Goal: Task Accomplishment & Management: Use online tool/utility

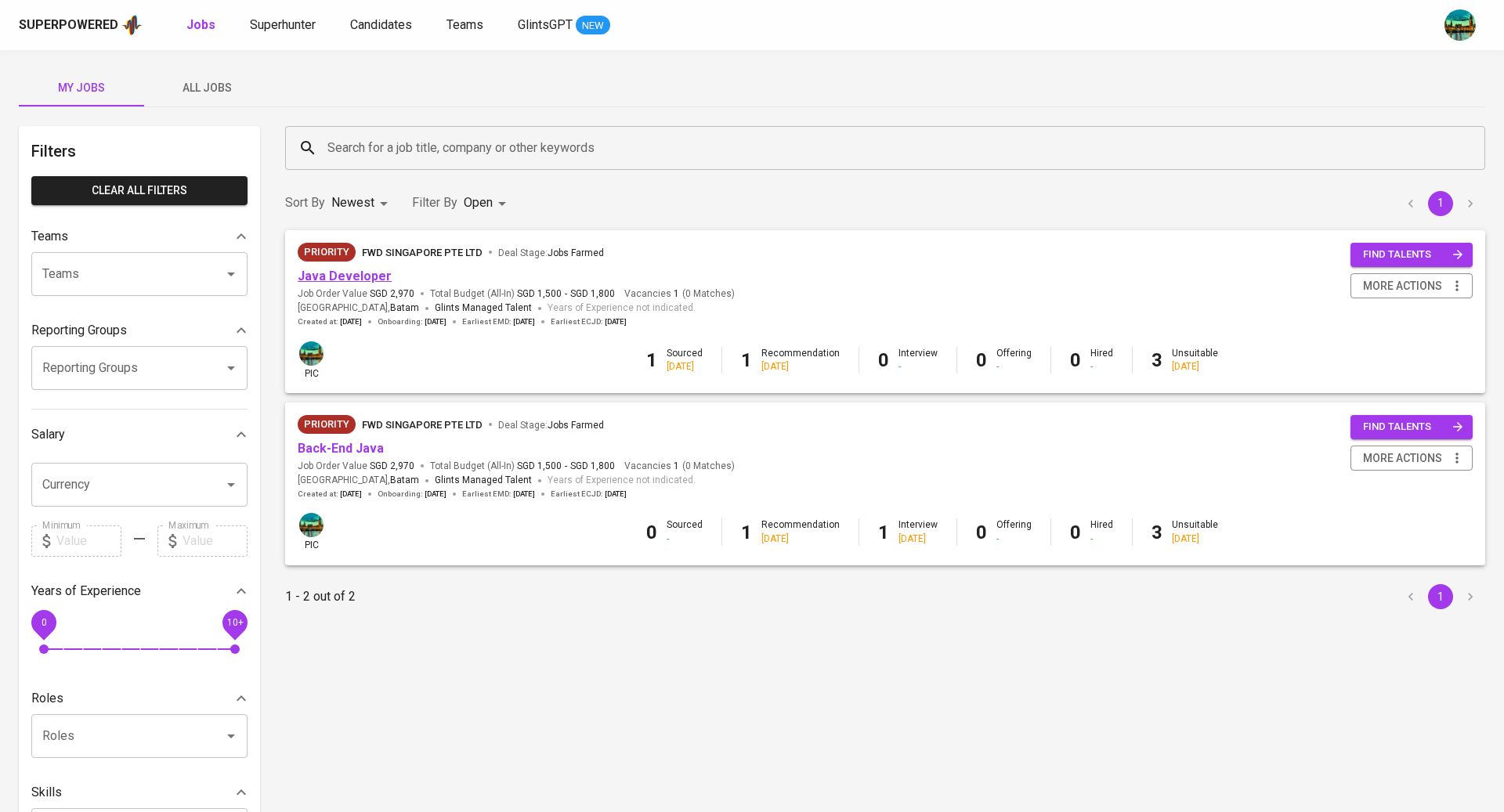
click at [366, 274] on link "Java Developer" at bounding box center [344, 276] width 94 height 15
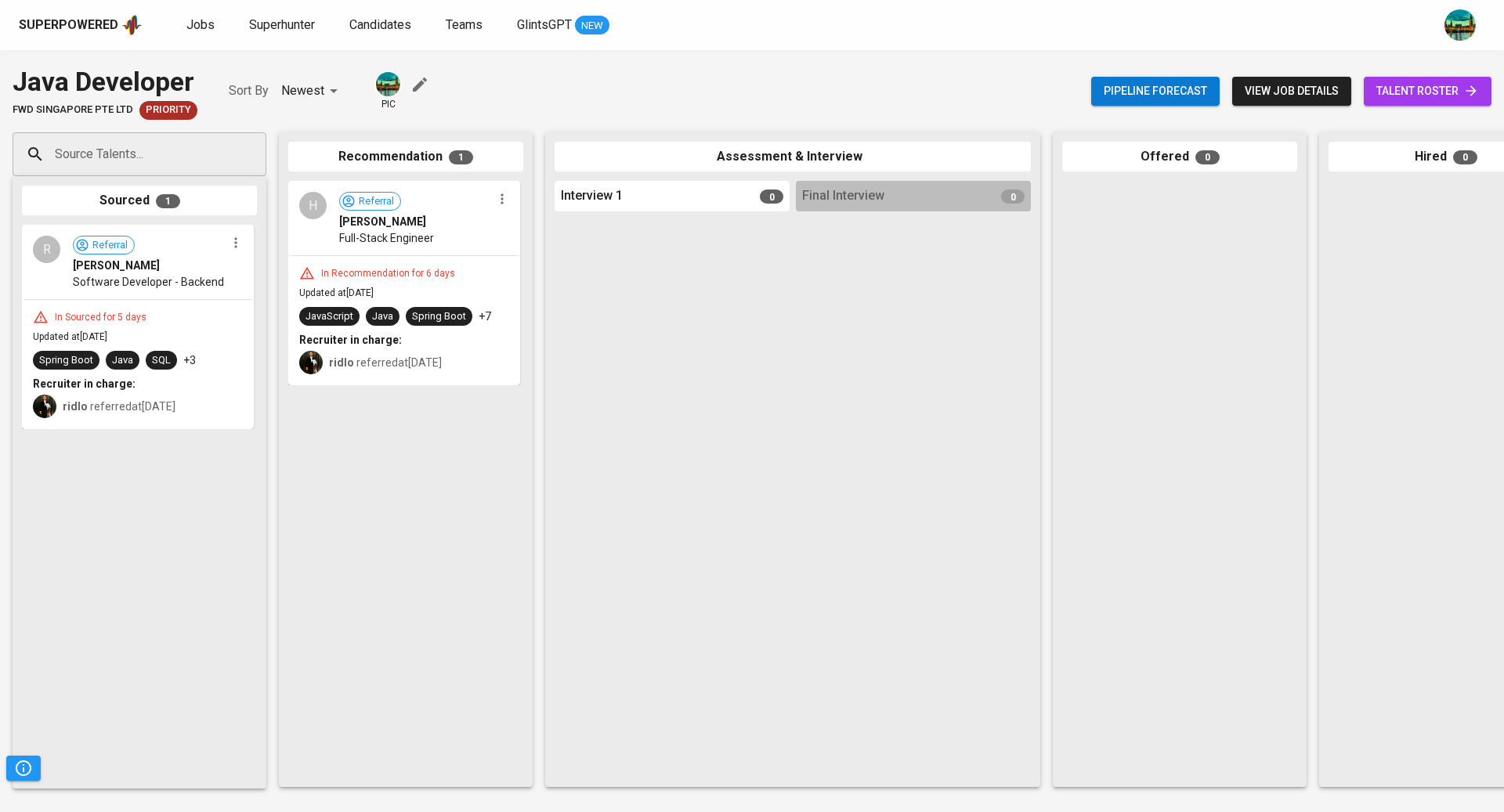
click at [191, 149] on input "Source Talents..." at bounding box center [133, 154] width 164 height 30
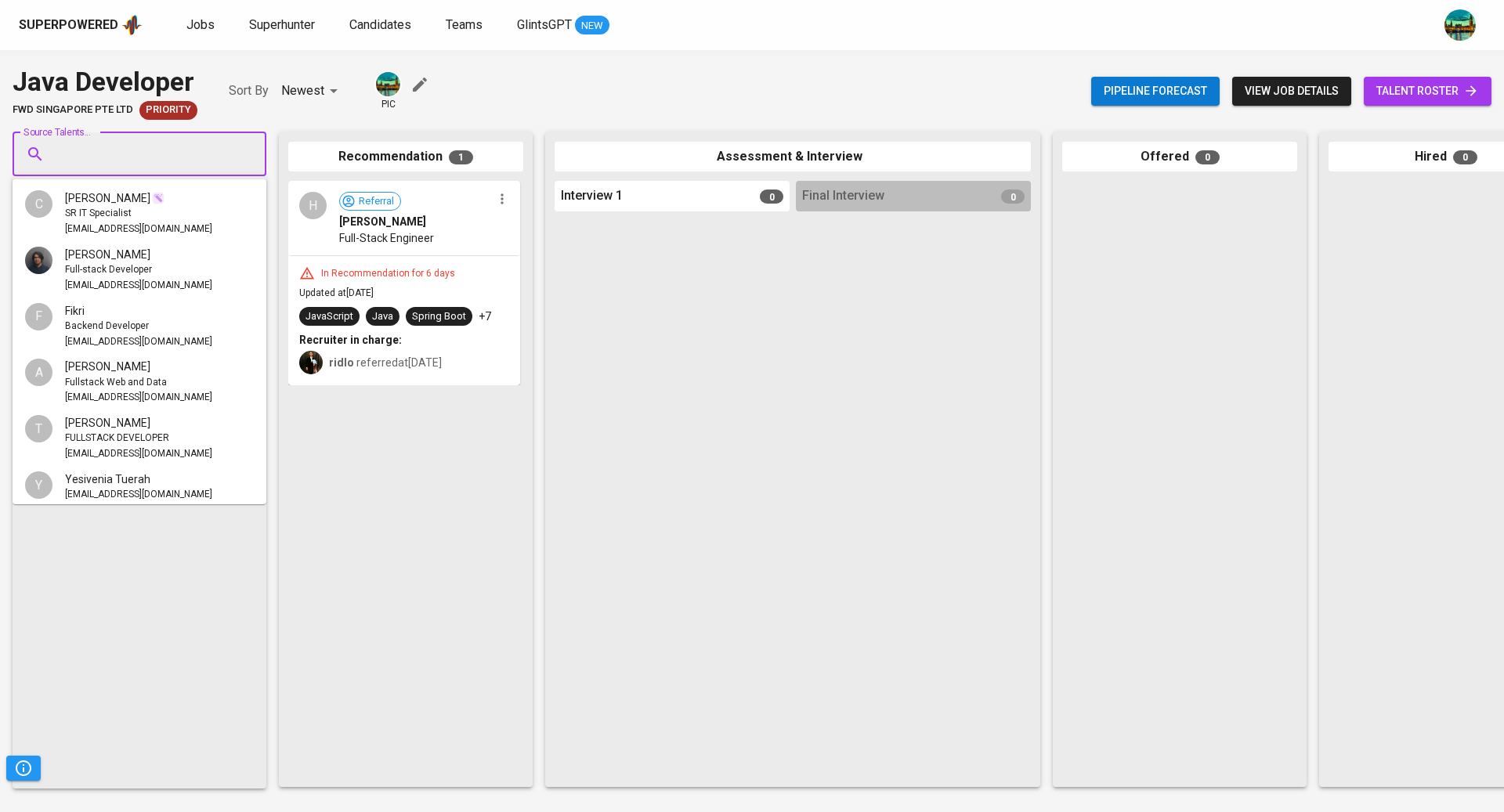
click at [191, 149] on input "Source Talents..." at bounding box center [133, 154] width 164 height 30
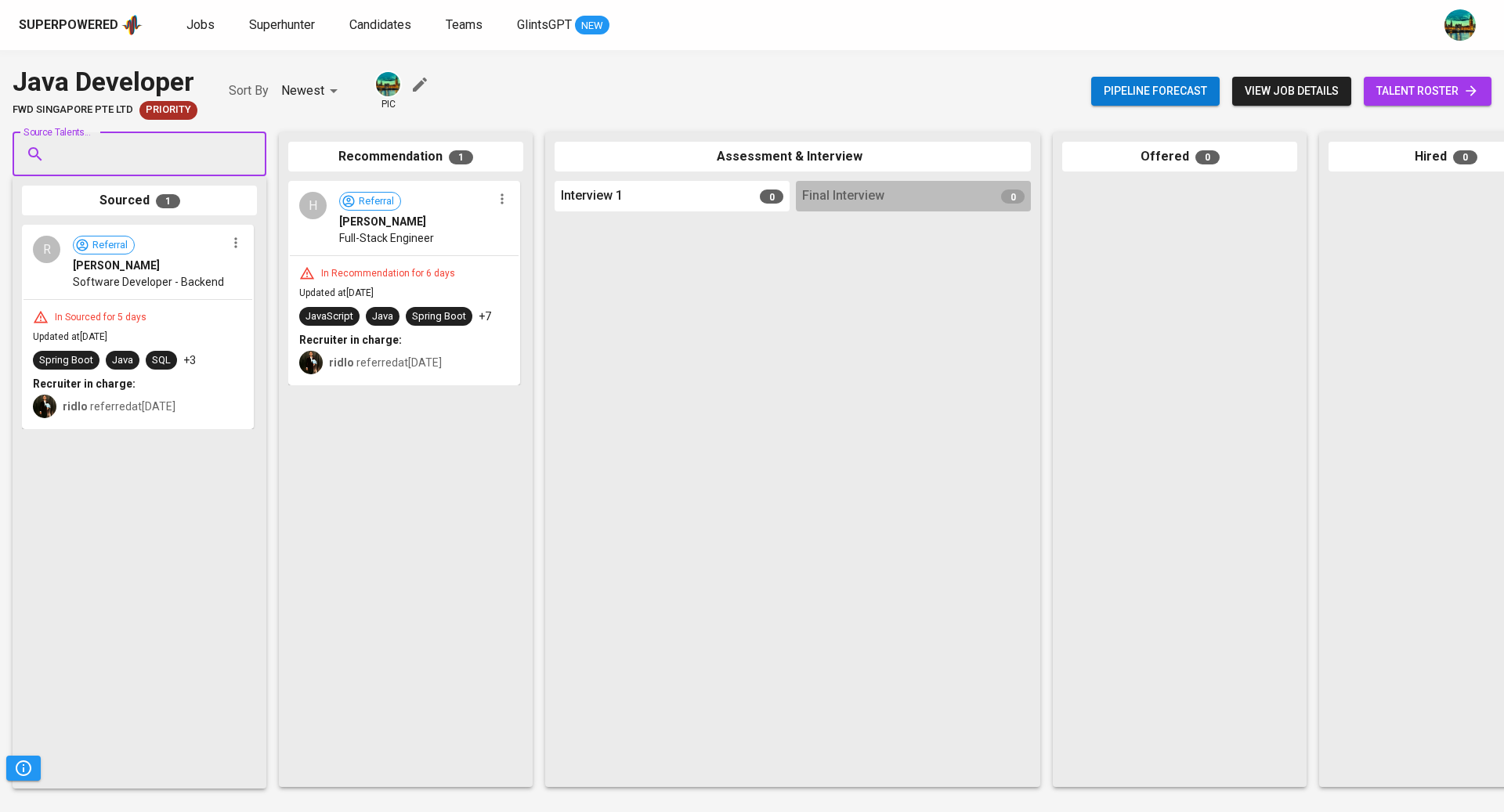
paste input "[PERSON_NAME][EMAIL_ADDRESS][DOMAIN_NAME]"
type input "[PERSON_NAME][EMAIL_ADDRESS][DOMAIN_NAME]"
click at [164, 209] on span "Senior Software Developer" at bounding box center [122, 213] width 113 height 16
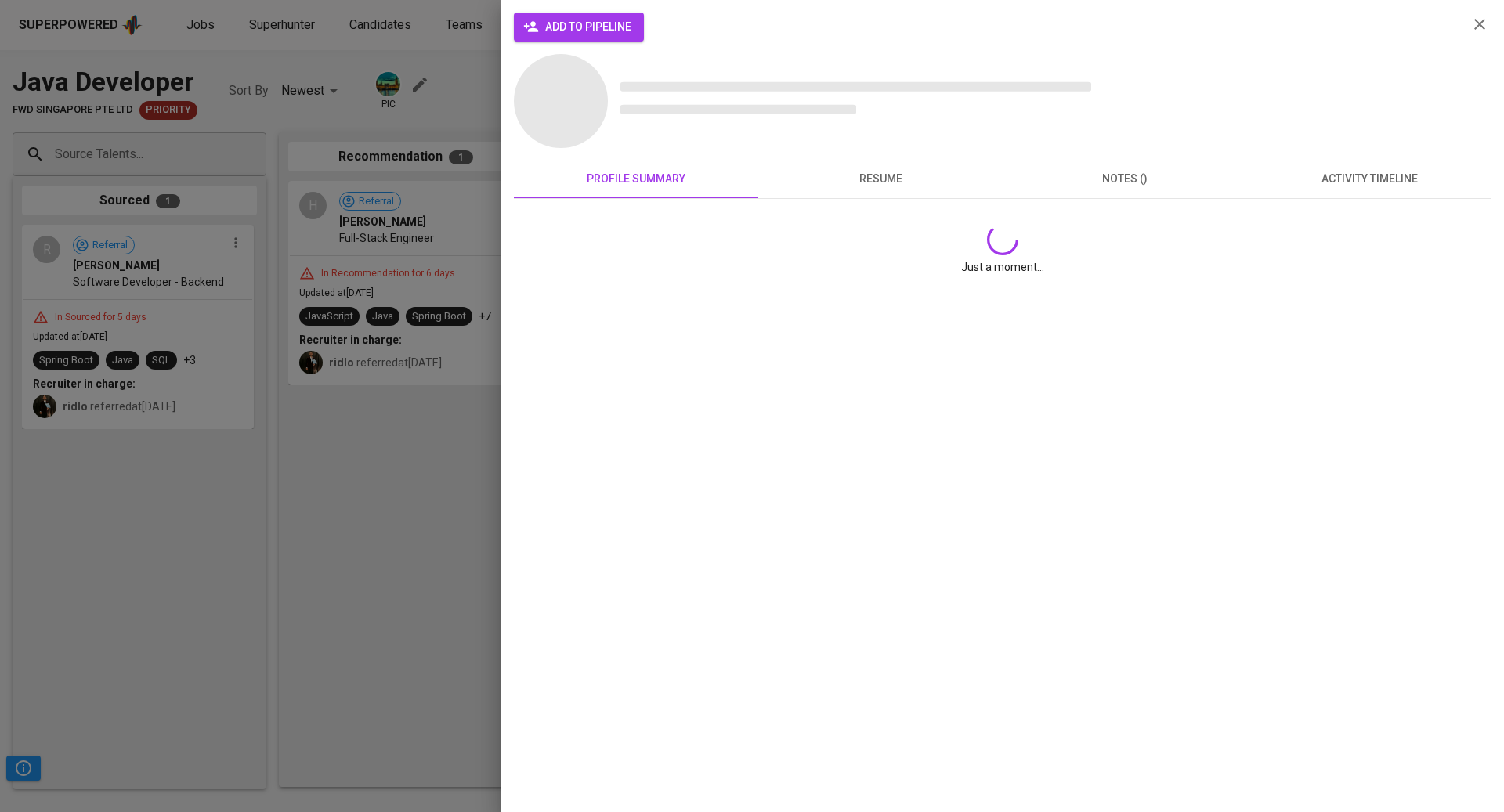
scroll to position [0, 0]
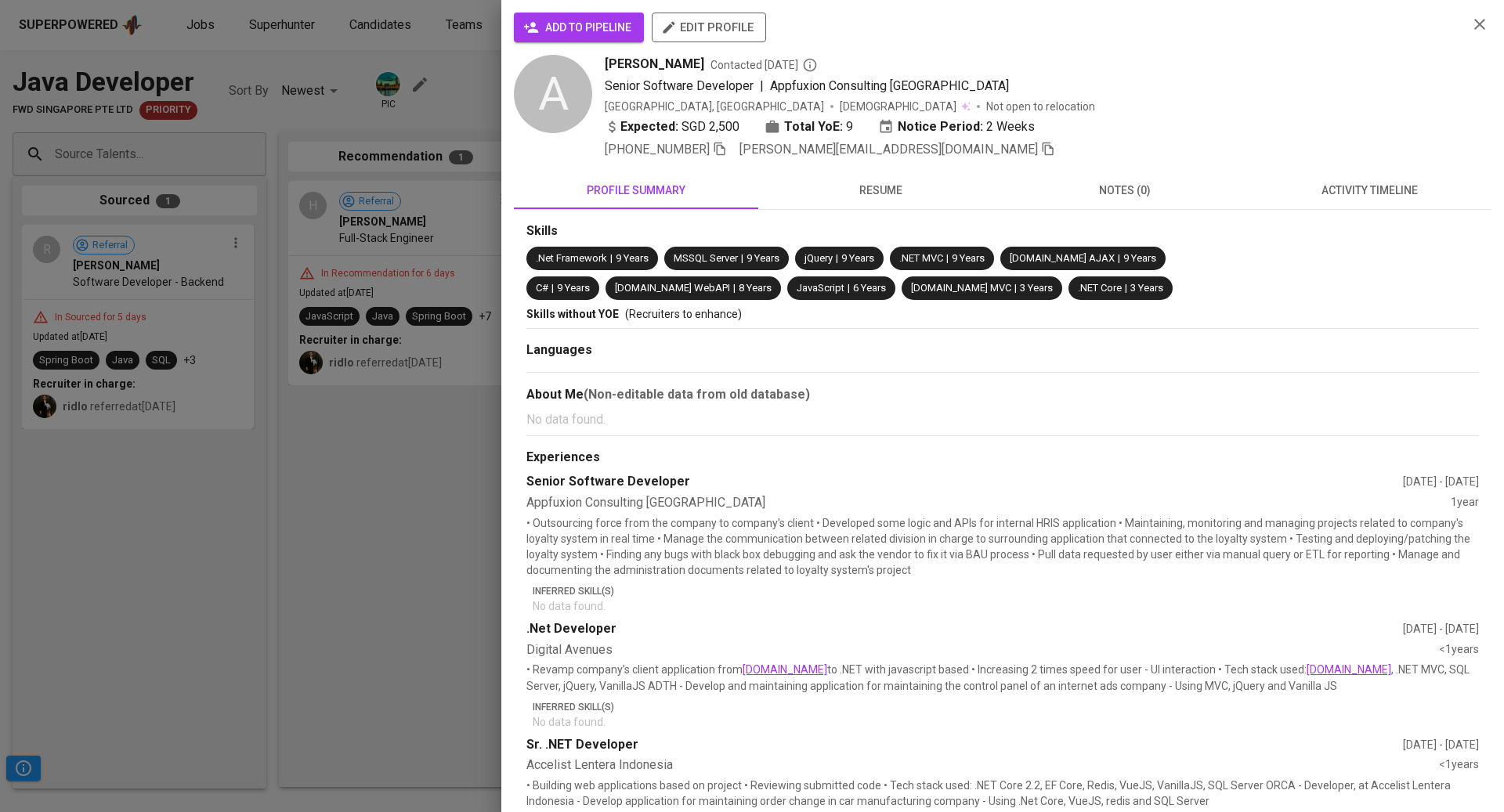
click at [1386, 195] on span "activity timeline" at bounding box center [1368, 190] width 226 height 20
